Goal: Find contact information: Find contact information

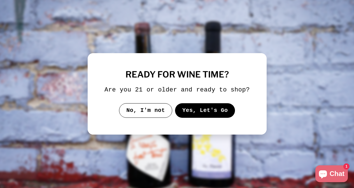
click at [213, 115] on button "Yes, Let's Go" at bounding box center [205, 110] width 60 height 15
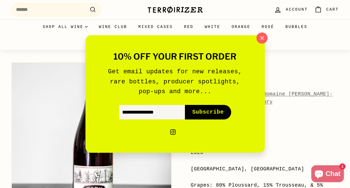
scroll to position [11, 0]
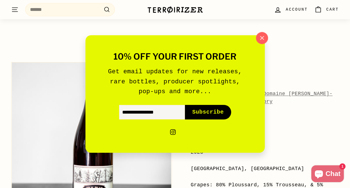
click at [262, 36] on icon "button" at bounding box center [262, 38] width 8 height 8
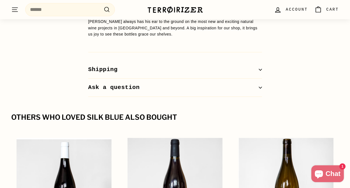
scroll to position [637, 0]
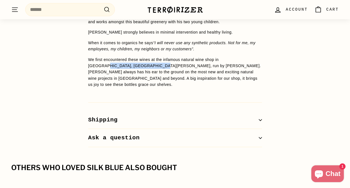
drag, startPoint x: 239, startPoint y: 60, endPoint x: 114, endPoint y: 67, distance: 125.2
click at [114, 67] on p "We first encountered these wines at the infamous natural wine shop in [GEOGRAPH…" at bounding box center [175, 72] width 174 height 31
copy p "Les Jardins de [GEOGRAPHIC_DATA][PERSON_NAME]"
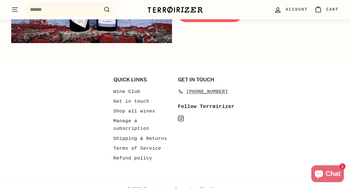
scroll to position [2564, 0]
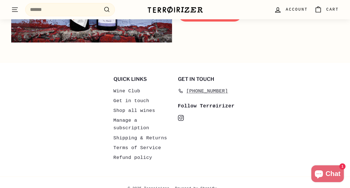
click at [133, 96] on link "Get in touch" at bounding box center [131, 101] width 36 height 10
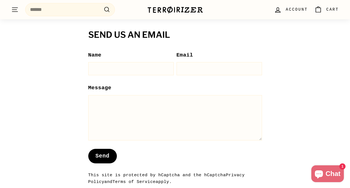
scroll to position [599, 0]
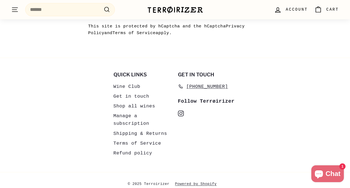
click at [181, 117] on icon "instagram" at bounding box center [181, 114] width 6 height 6
